Goal: Transaction & Acquisition: Purchase product/service

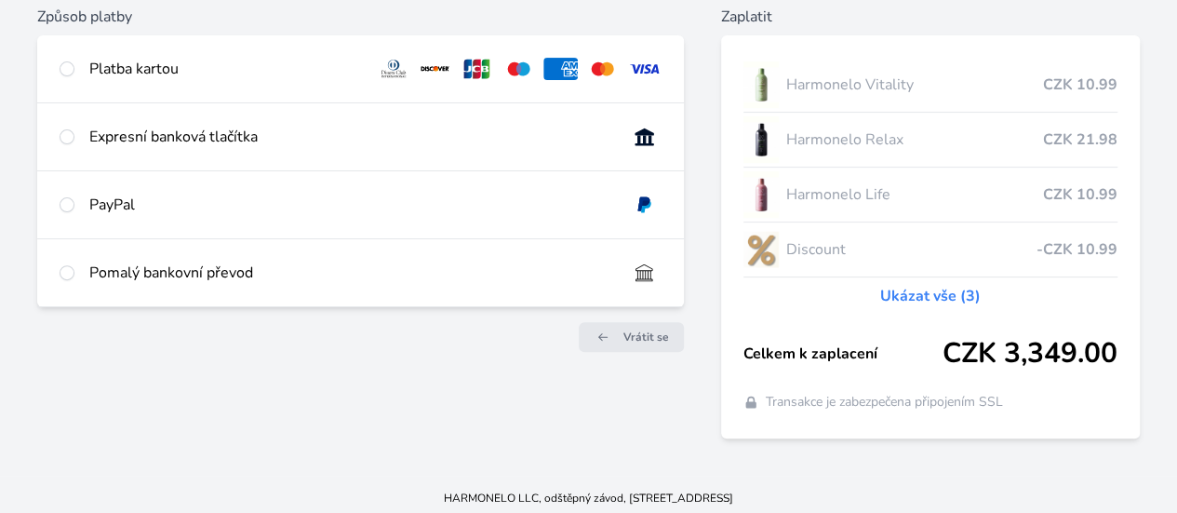
scroll to position [231, 0]
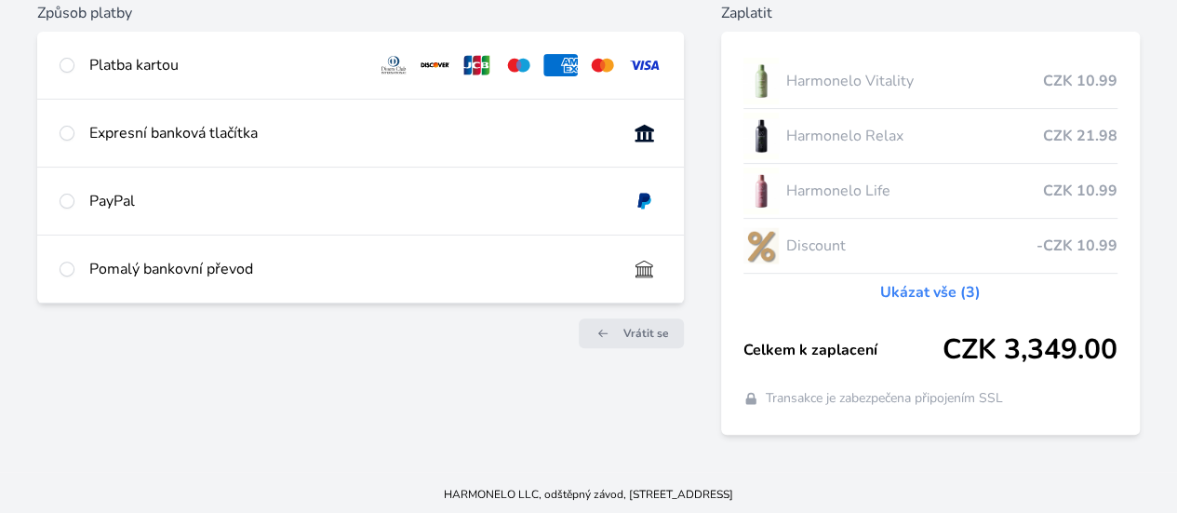
click at [1176, 306] on html "Česko Czech Způsob platby Platba kartou Číslo karty <p>Your browser does not su…" at bounding box center [588, 142] width 1177 height 747
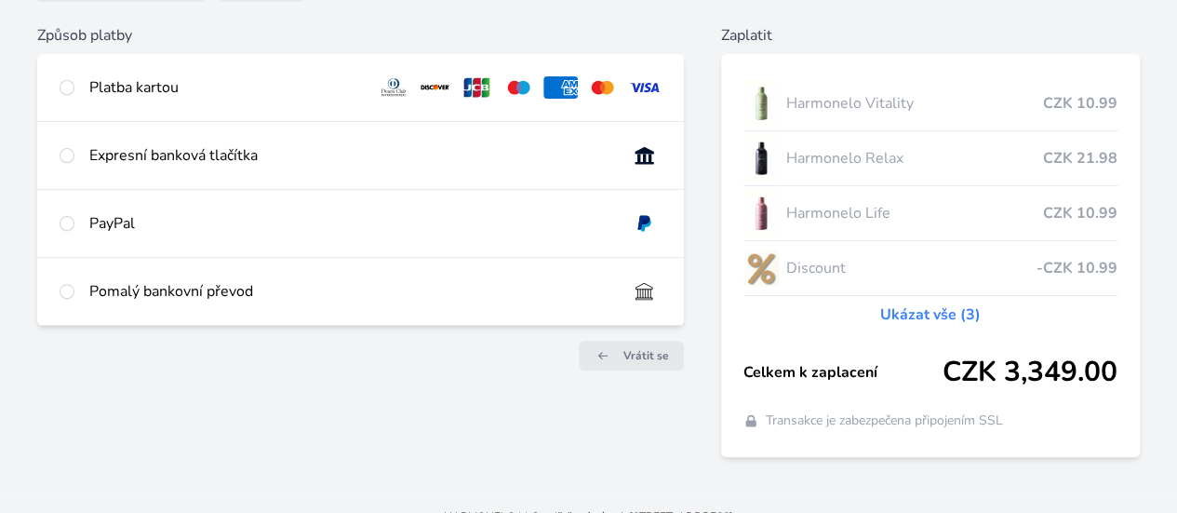
scroll to position [179, 0]
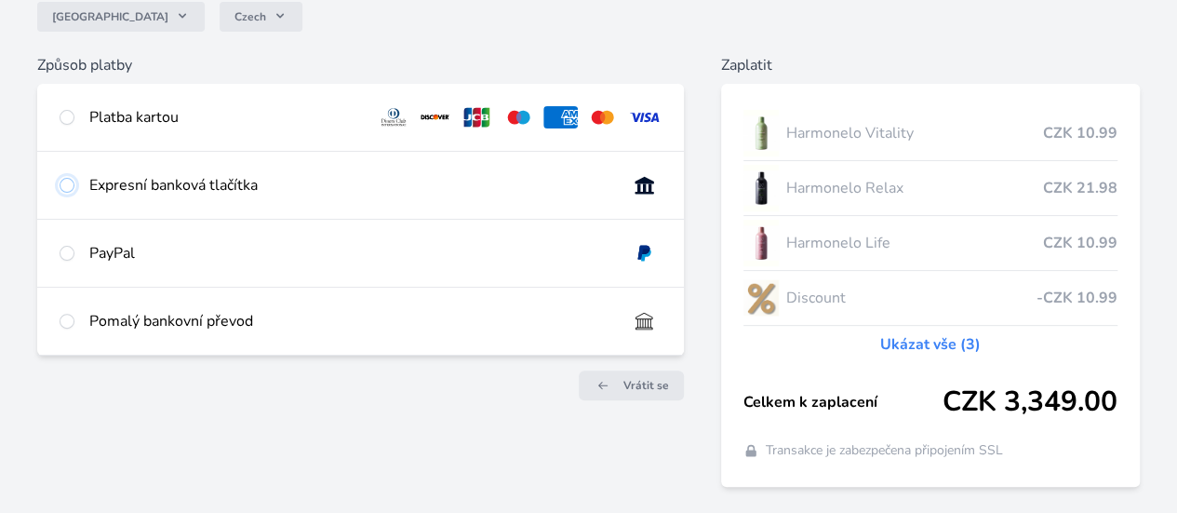
click at [74, 193] on input "radio" at bounding box center [67, 185] width 15 height 15
radio input "true"
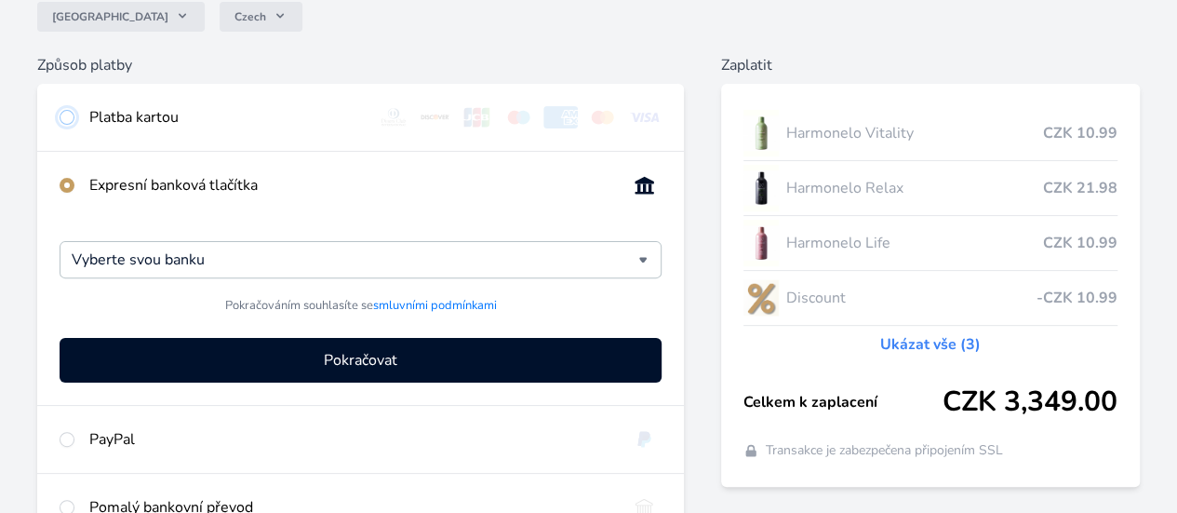
click at [74, 112] on input "radio" at bounding box center [67, 117] width 15 height 15
radio input "true"
radio input "false"
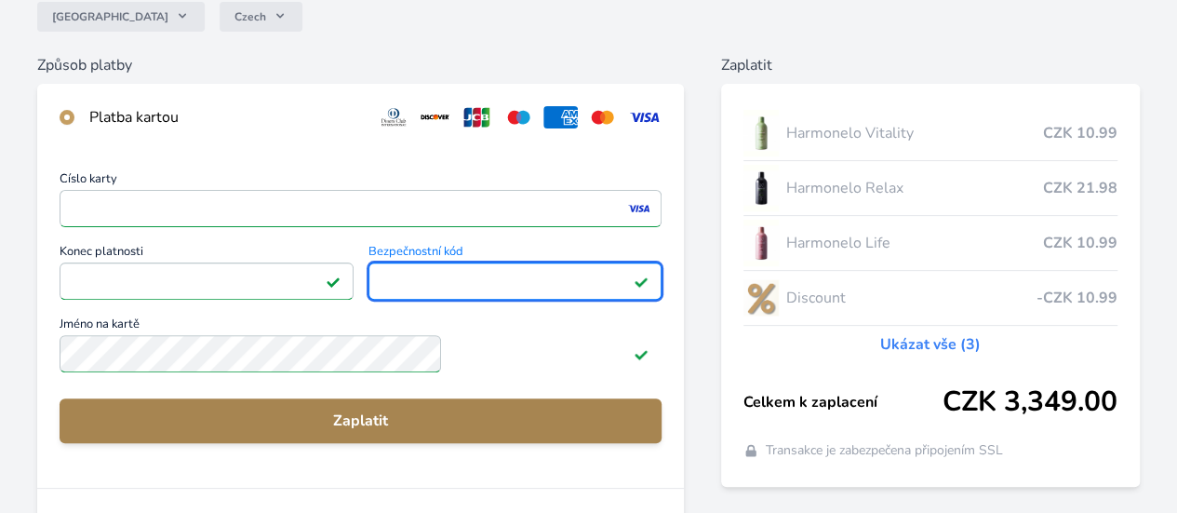
click at [486, 432] on span "Zaplatit" at bounding box center [360, 420] width 572 height 22
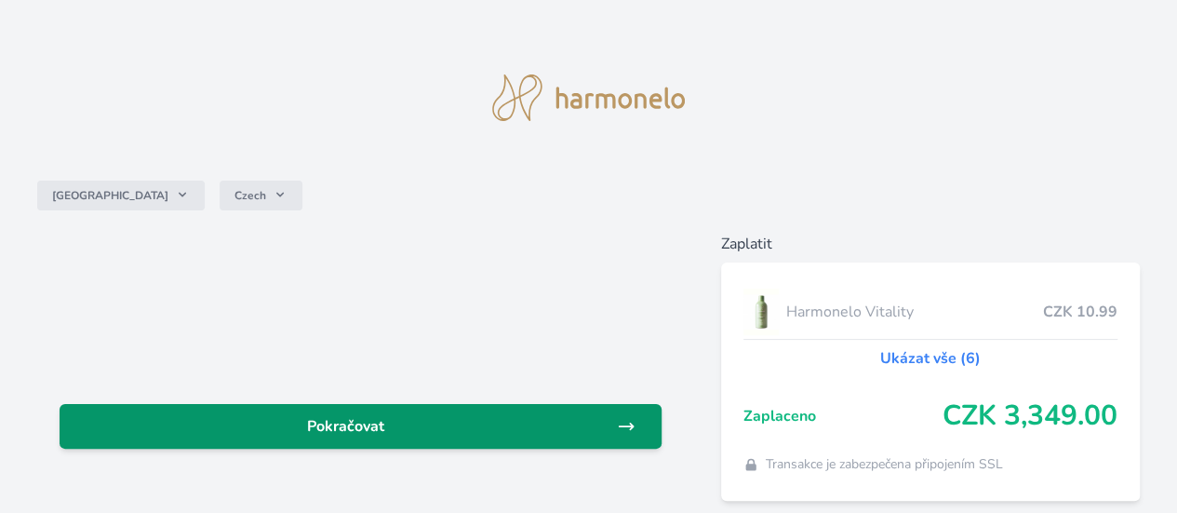
click at [508, 425] on span "Pokračovat" at bounding box center [345, 426] width 542 height 22
